Goal: Task Accomplishment & Management: Manage account settings

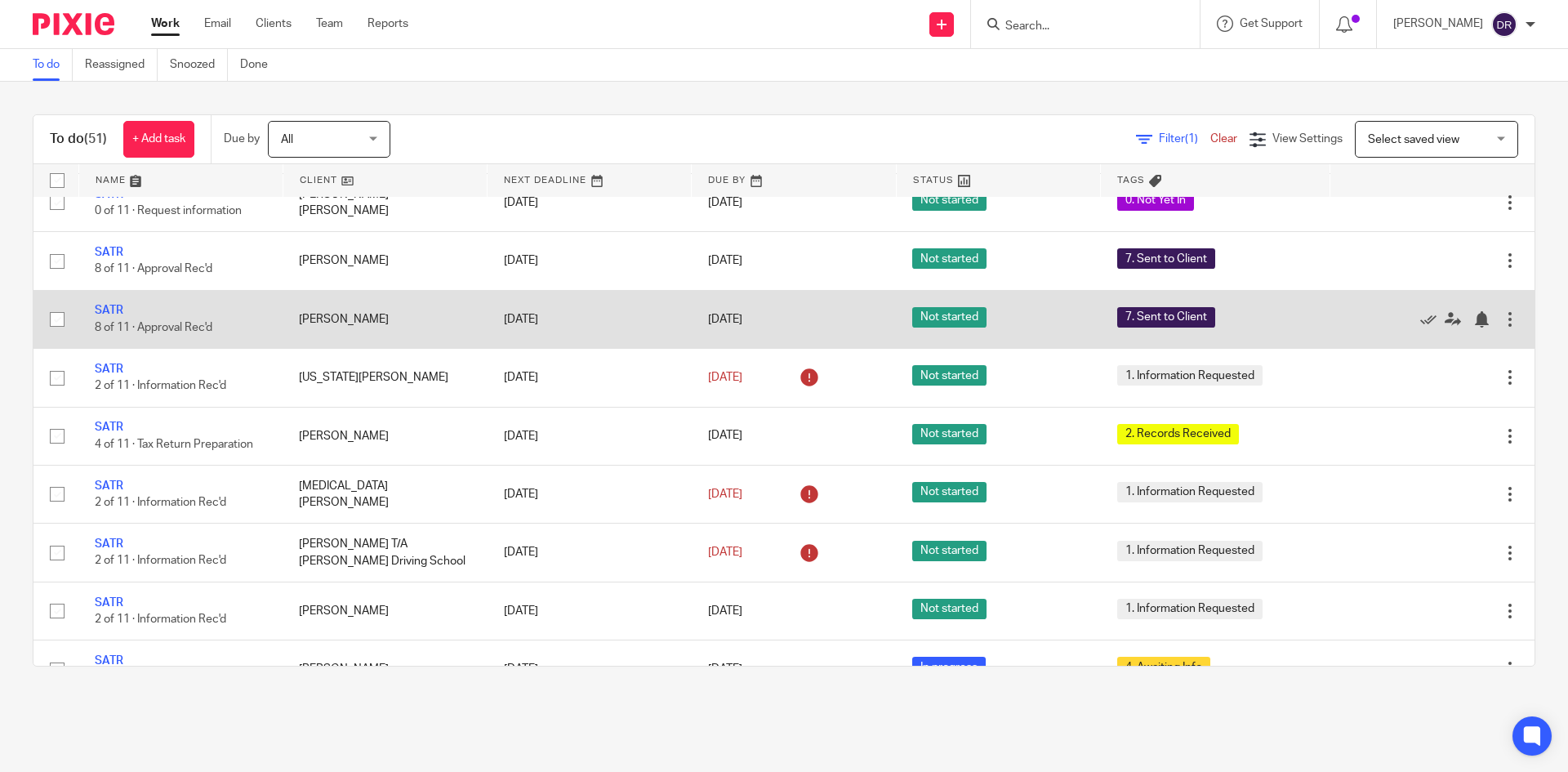
scroll to position [1797, 0]
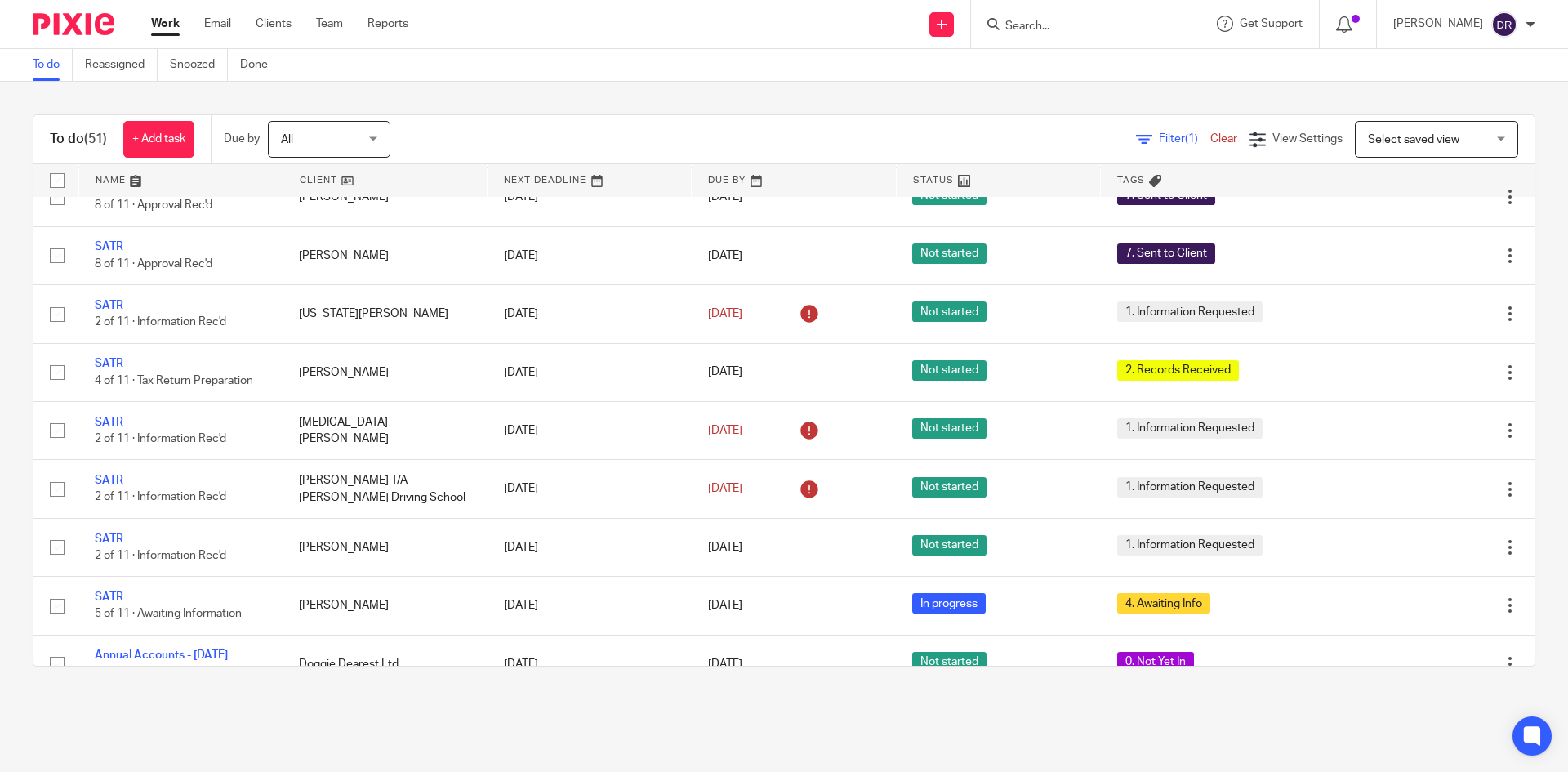
click at [70, 29] on img at bounding box center [73, 24] width 82 height 22
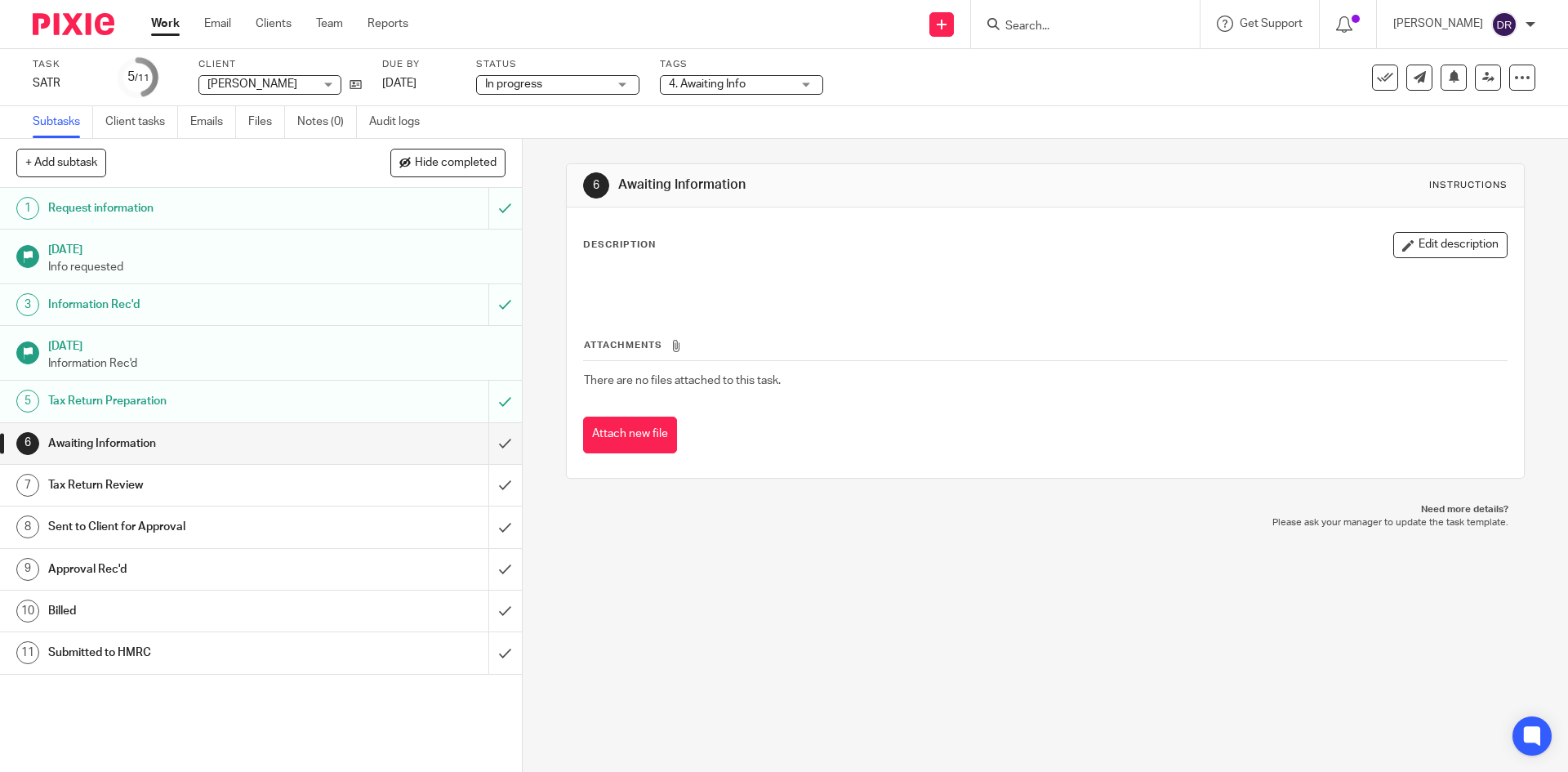
click at [750, 93] on div "4. Awaiting Info" at bounding box center [741, 85] width 163 height 20
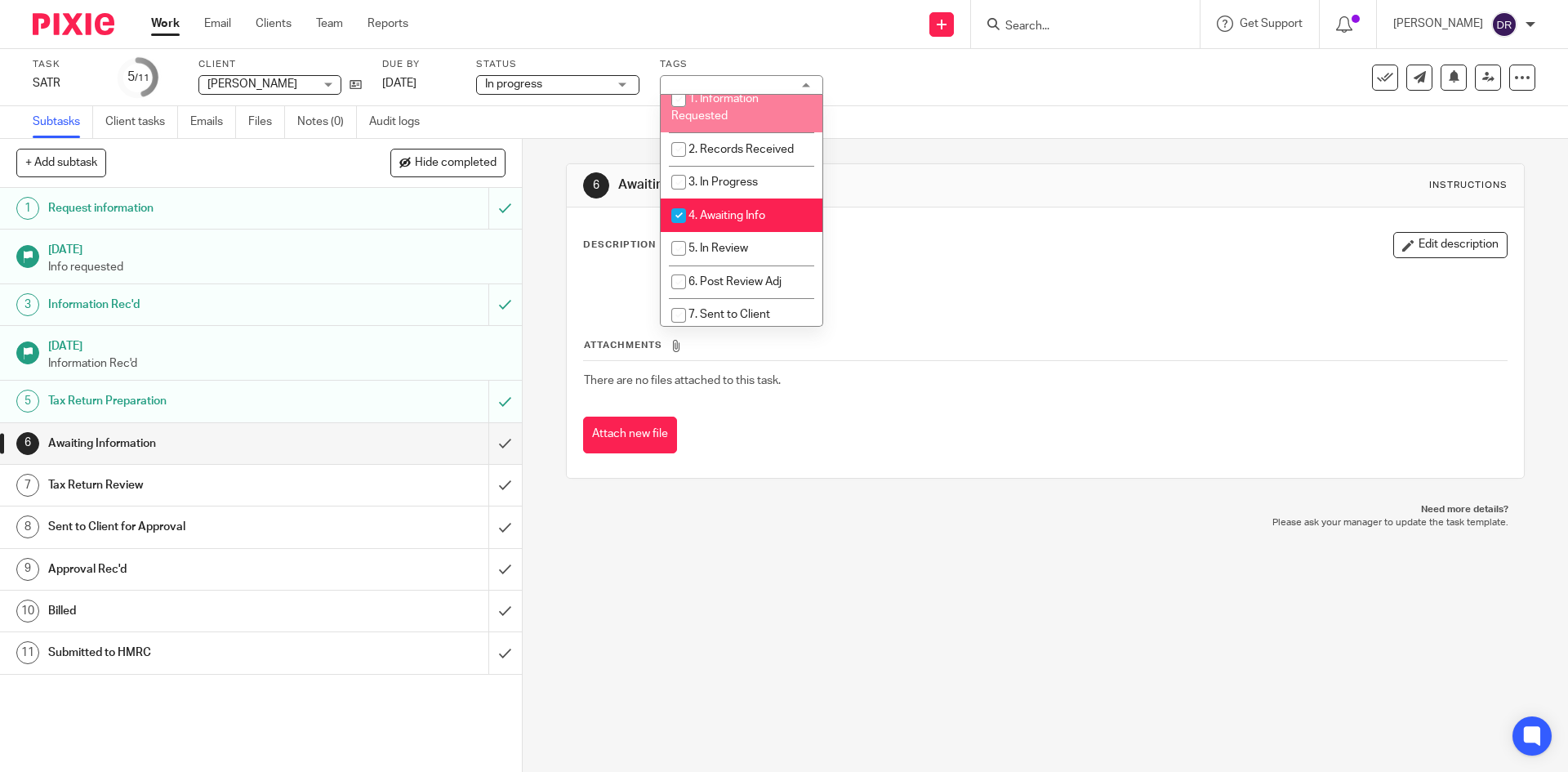
scroll to position [82, 0]
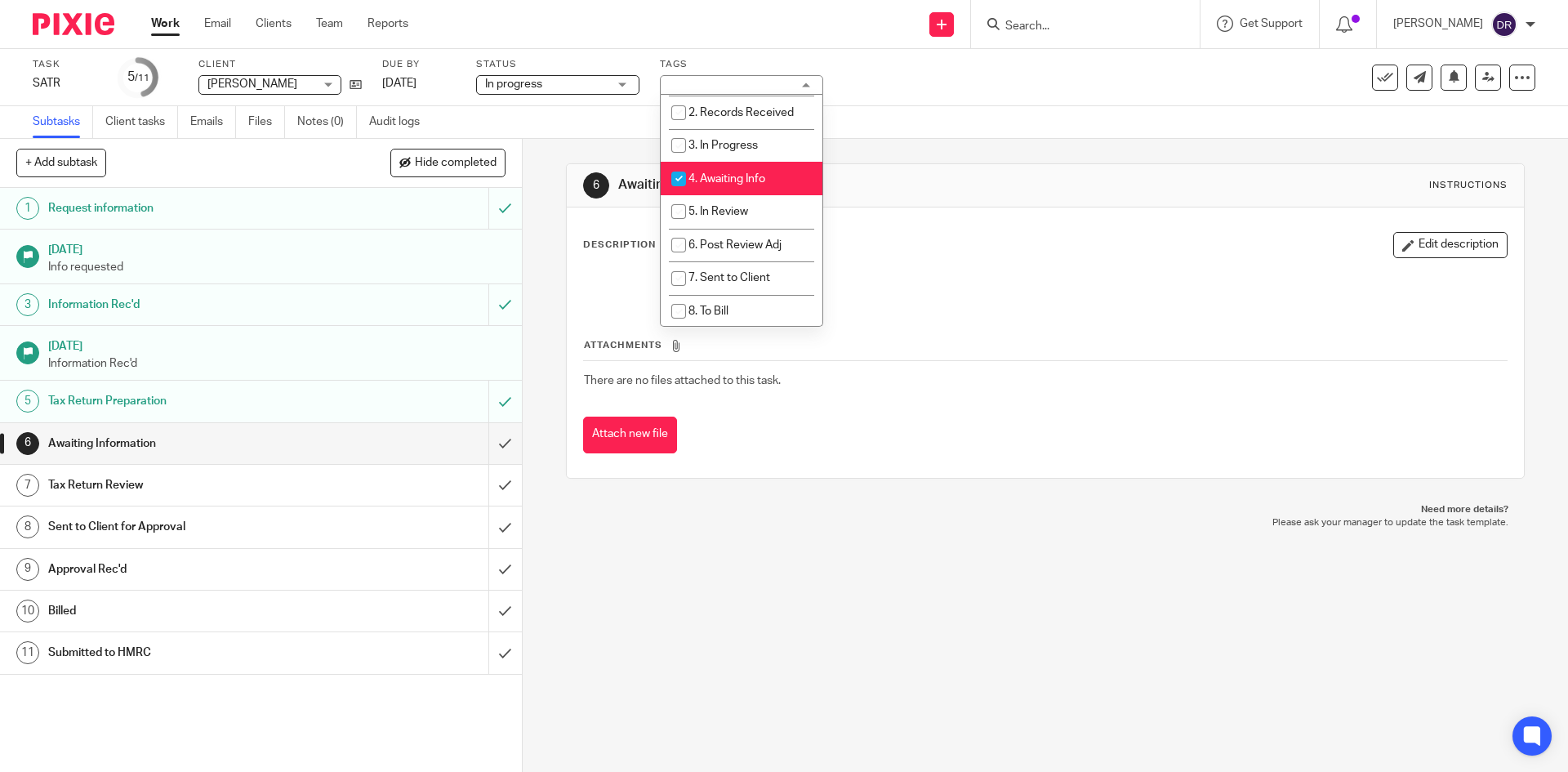
click at [751, 169] on li "4. Awaiting Info" at bounding box center [741, 178] width 161 height 34
checkbox input "false"
click at [741, 207] on span "5. In Review" at bounding box center [718, 211] width 60 height 11
checkbox input "true"
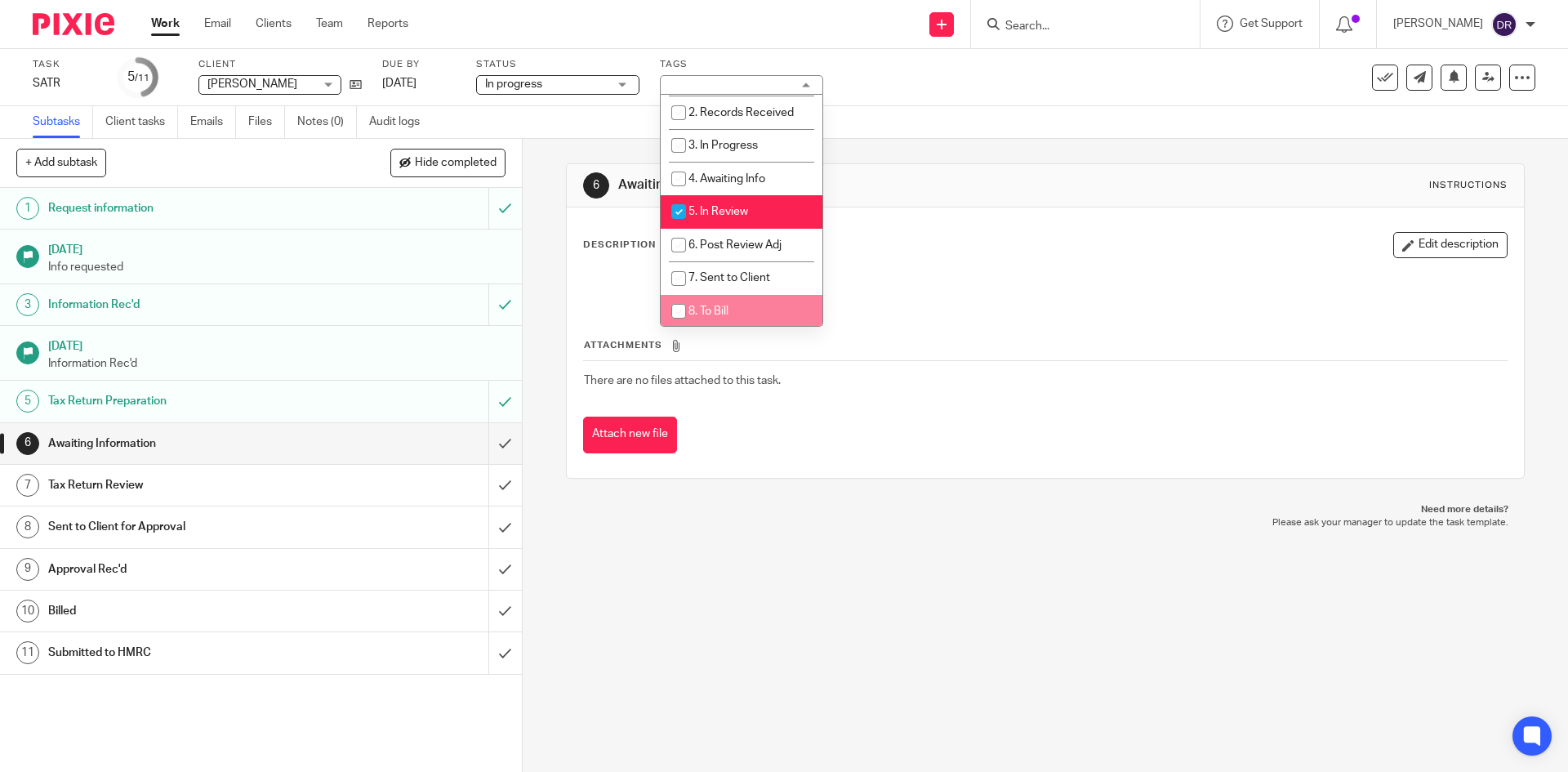
click at [702, 555] on div "6 Awaiting Information Instructions Description Edit description Attachments Th…" at bounding box center [1045, 455] width 1045 height 633
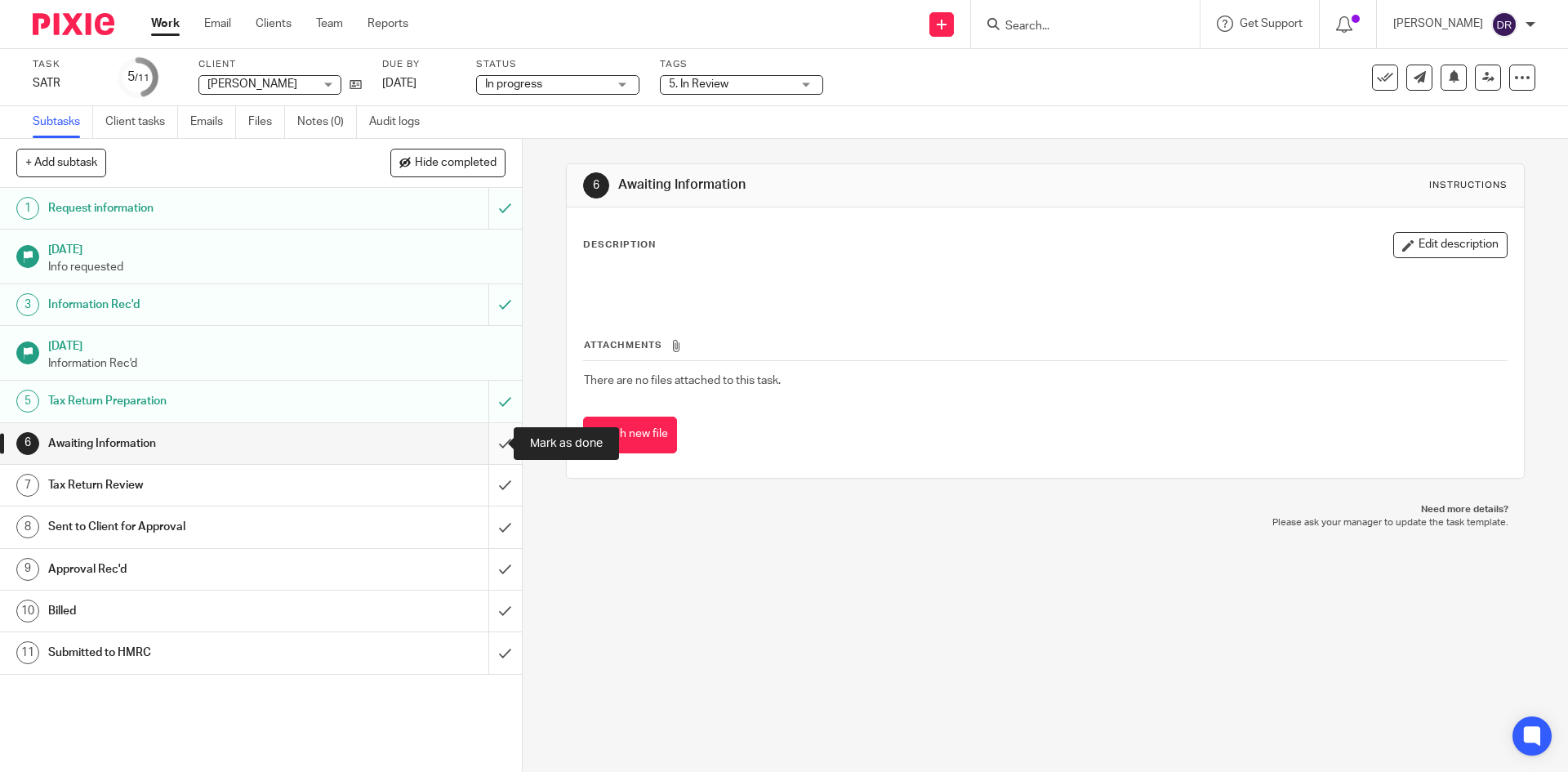
click at [482, 448] on input "submit" at bounding box center [260, 442] width 522 height 41
click at [728, 93] on div "4. Awaiting Info" at bounding box center [741, 85] width 163 height 20
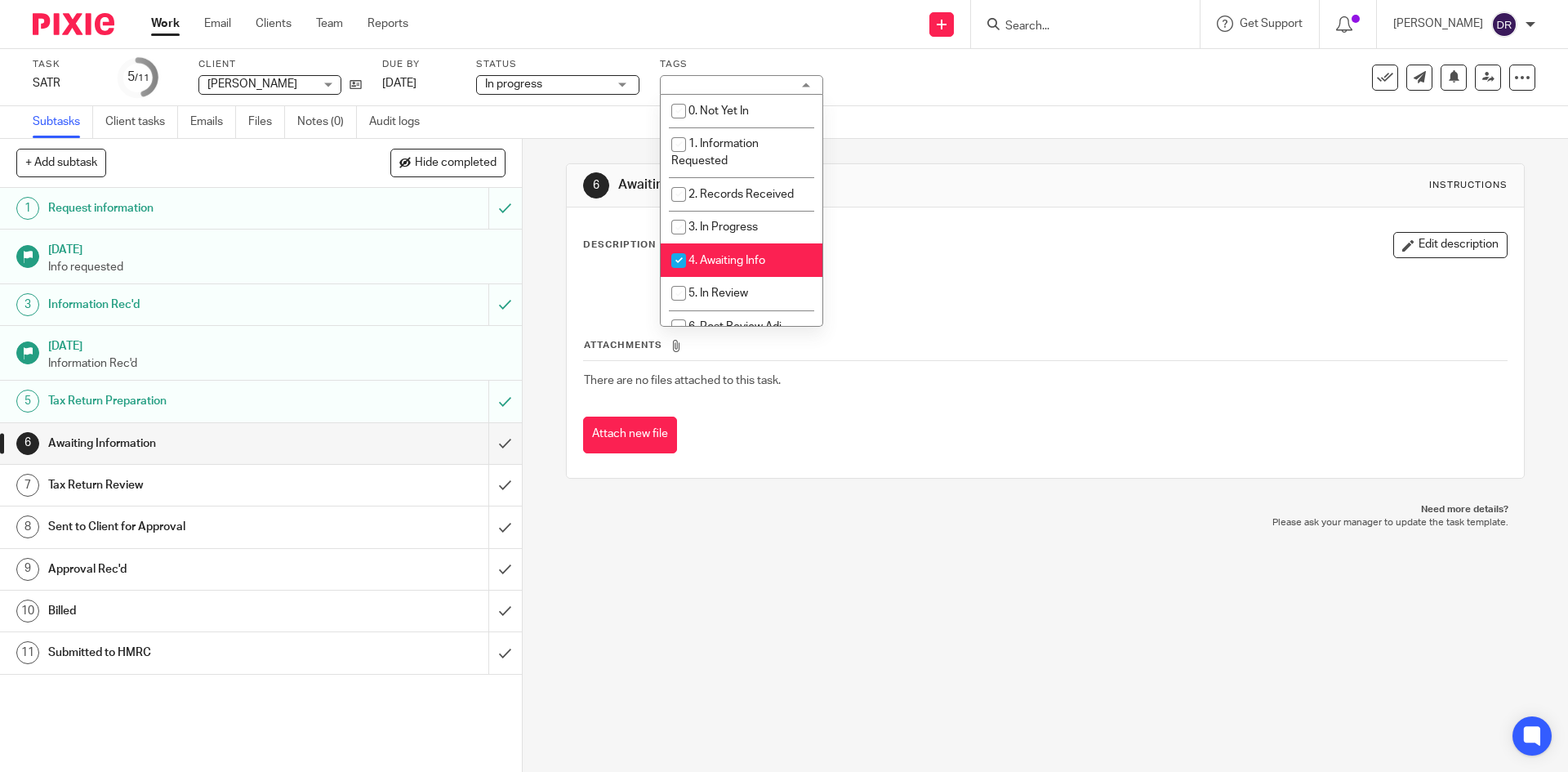
click at [736, 252] on li "4. Awaiting Info" at bounding box center [741, 260] width 161 height 34
checkbox input "false"
click at [732, 290] on span "5. In Review" at bounding box center [718, 292] width 60 height 11
checkbox input "true"
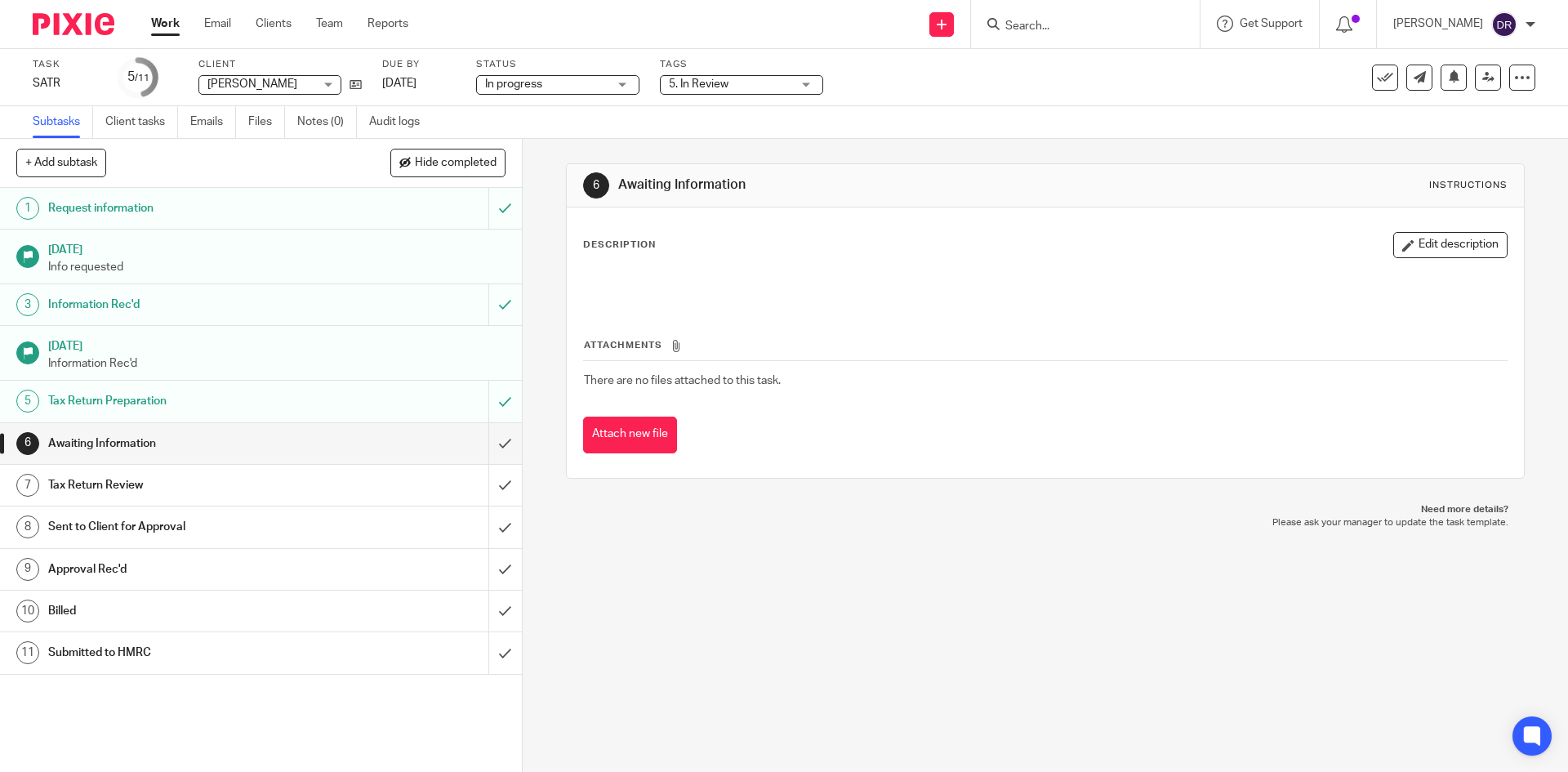
click at [729, 464] on div "Description Edit description Attachments There are no files attached to this ta…" at bounding box center [1044, 342] width 956 height 270
click at [498, 440] on input "submit" at bounding box center [260, 442] width 522 height 41
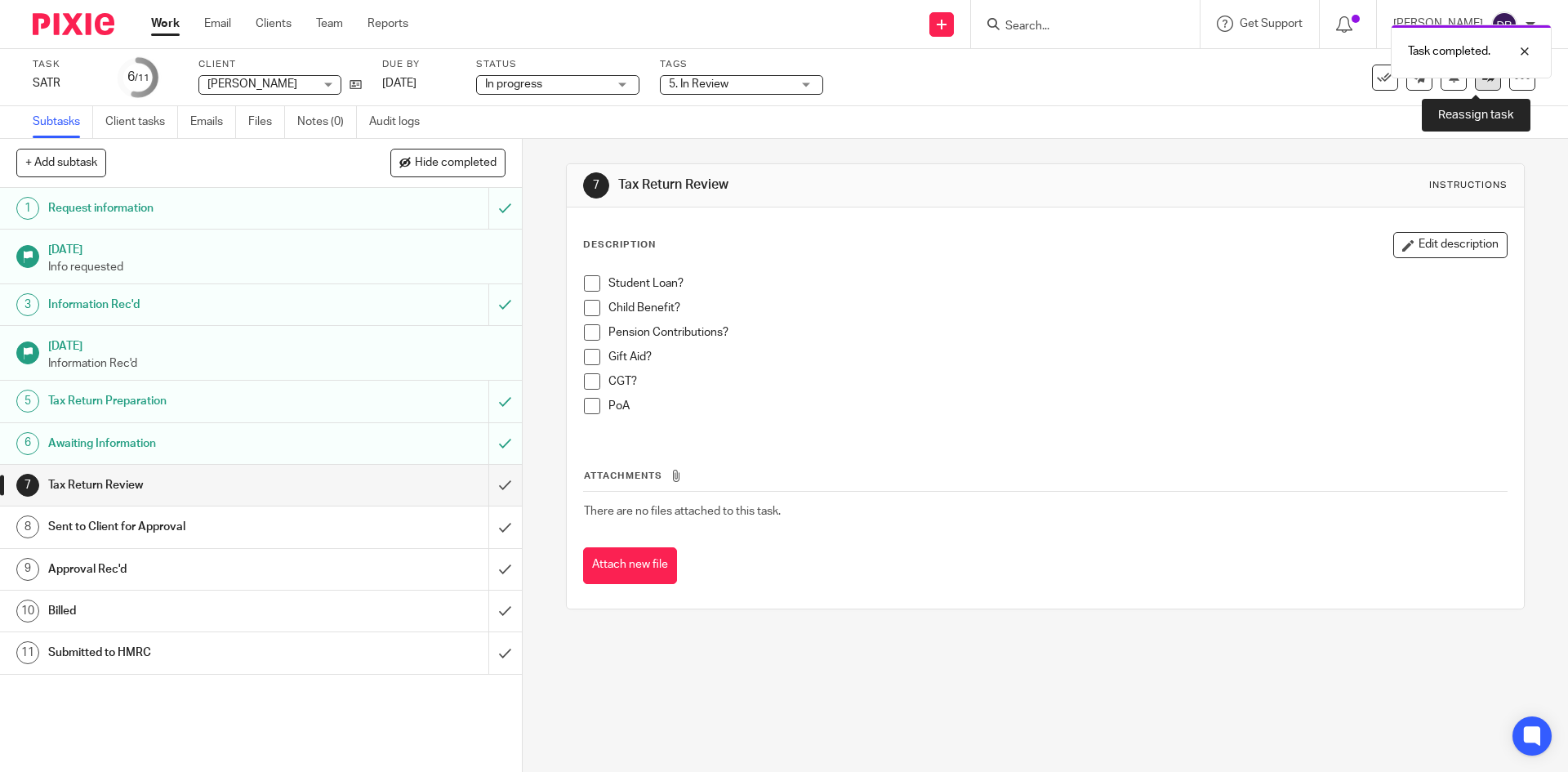
click at [1475, 86] on link at bounding box center [1488, 78] width 26 height 26
click at [1482, 81] on icon at bounding box center [1488, 77] width 12 height 12
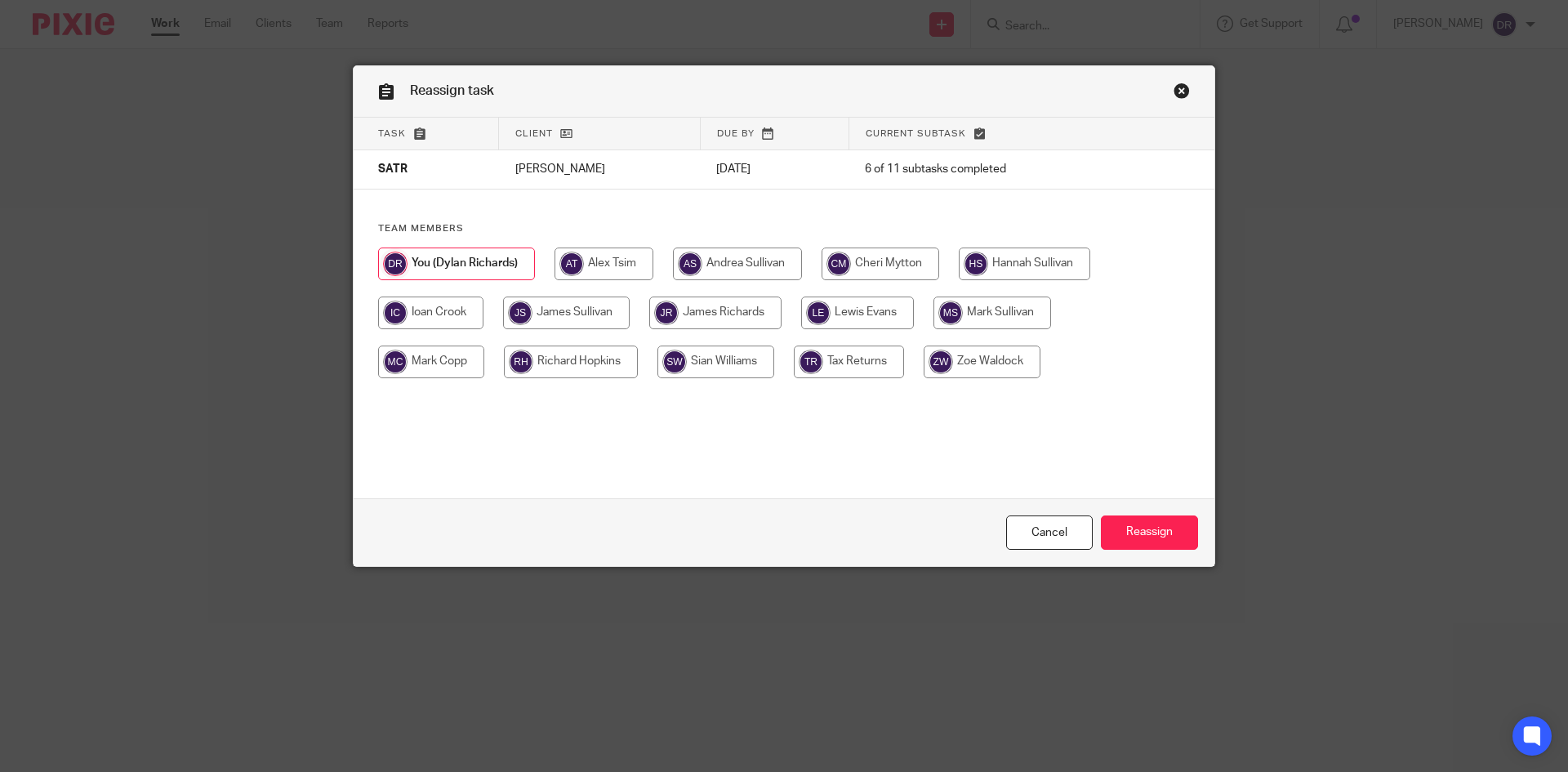
click at [956, 358] on input "radio" at bounding box center [982, 361] width 116 height 33
radio input "true"
click at [1163, 528] on input "Reassign" at bounding box center [1149, 532] width 97 height 35
drag, startPoint x: 942, startPoint y: 355, endPoint x: 1030, endPoint y: 403, distance: 100.2
click at [942, 355] on input "radio" at bounding box center [982, 361] width 116 height 33
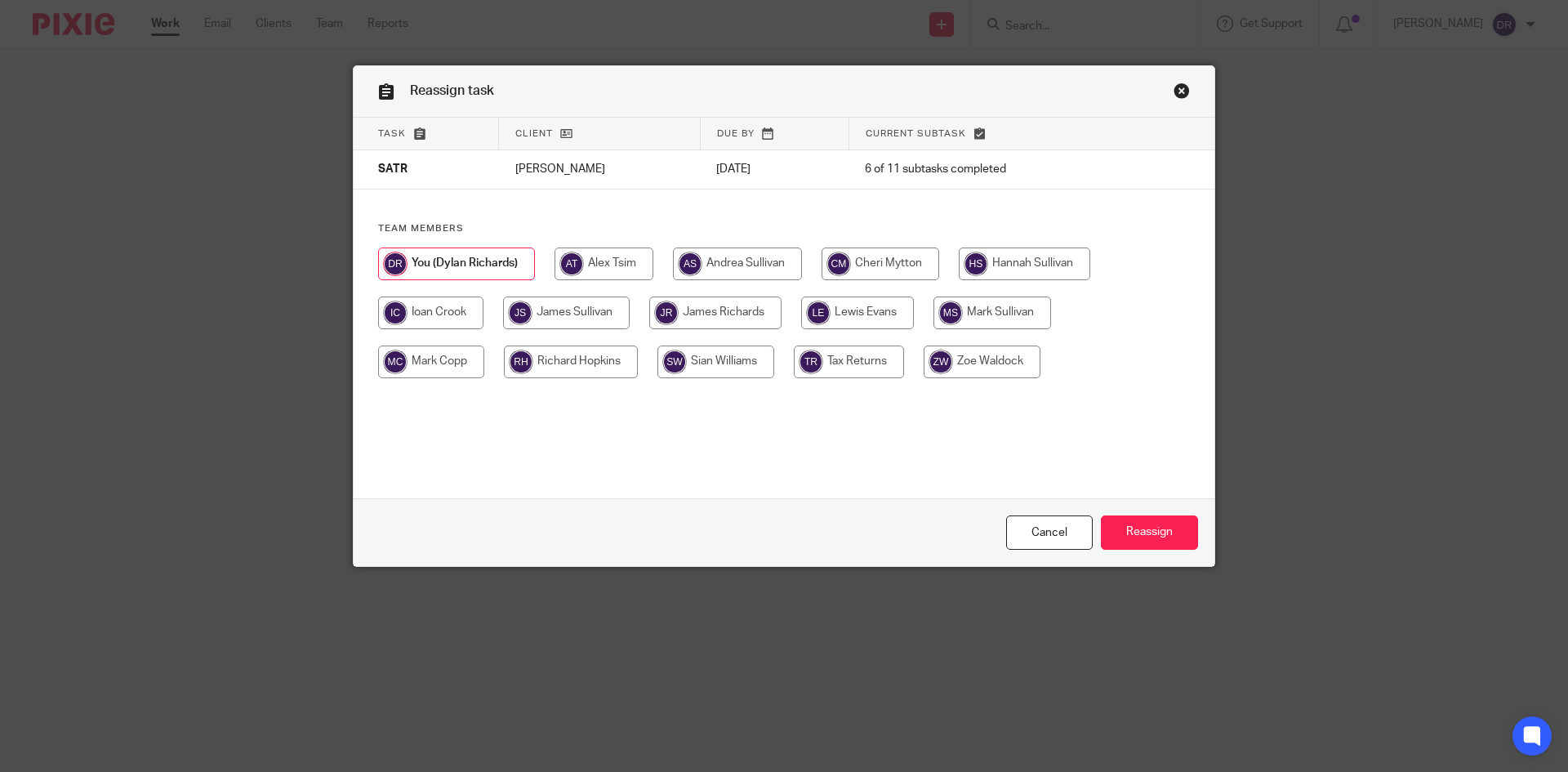
radio input "true"
click at [1164, 519] on input "Reassign" at bounding box center [1149, 532] width 97 height 35
